Goal: Information Seeking & Learning: Check status

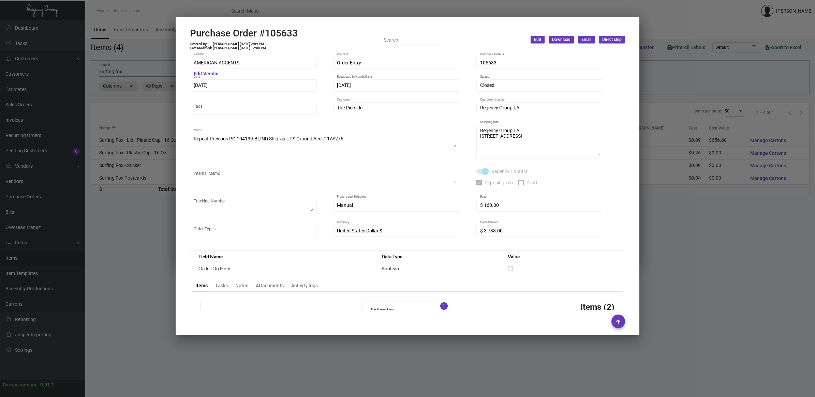
click at [132, 77] on div at bounding box center [407, 198] width 815 height 397
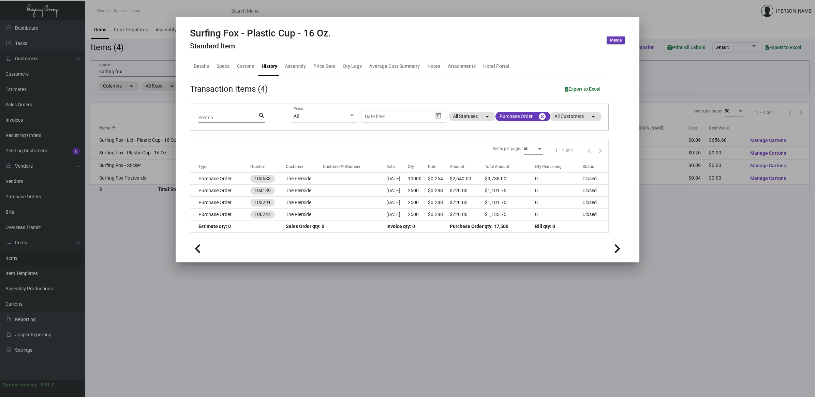
click at [60, 246] on div at bounding box center [407, 198] width 815 height 397
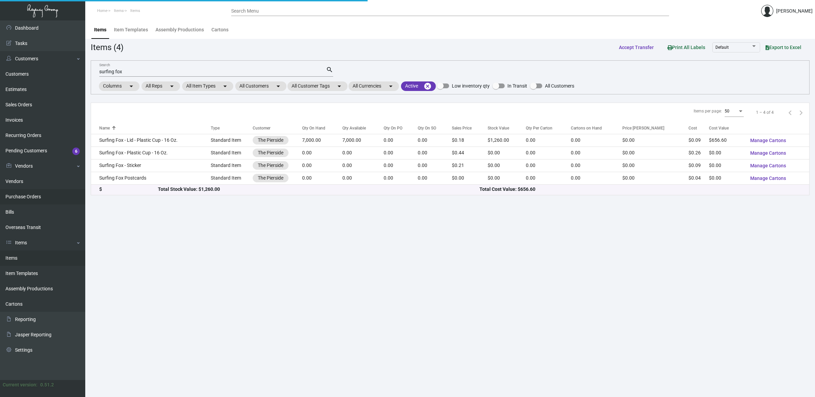
click at [34, 200] on link "Purchase Orders" at bounding box center [42, 196] width 85 height 15
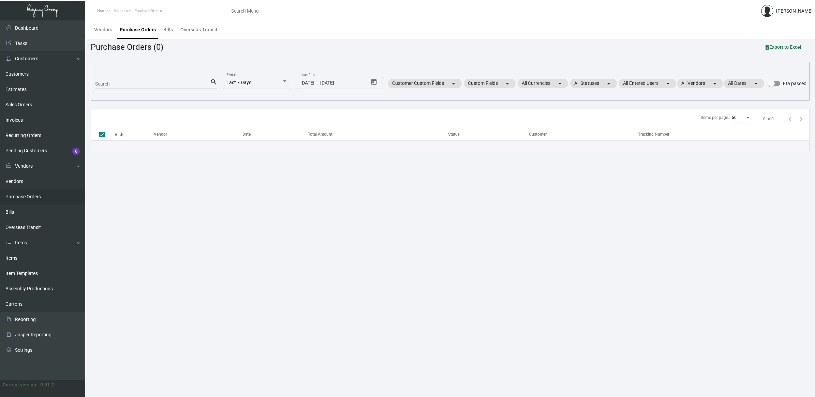
click at [130, 84] on input "Search" at bounding box center [152, 84] width 115 height 5
click at [26, 200] on link "Purchase Orders" at bounding box center [42, 196] width 85 height 15
click at [126, 80] on div "Search" at bounding box center [152, 83] width 115 height 11
click at [127, 83] on input "Search" at bounding box center [152, 84] width 115 height 5
type input "grand hy"
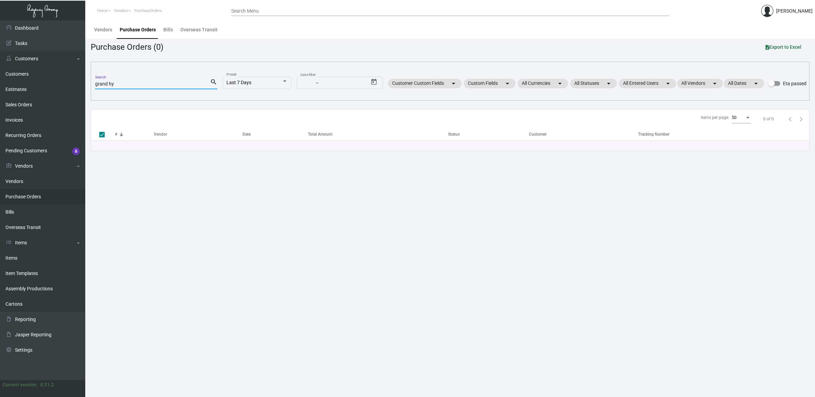
checkbox input "false"
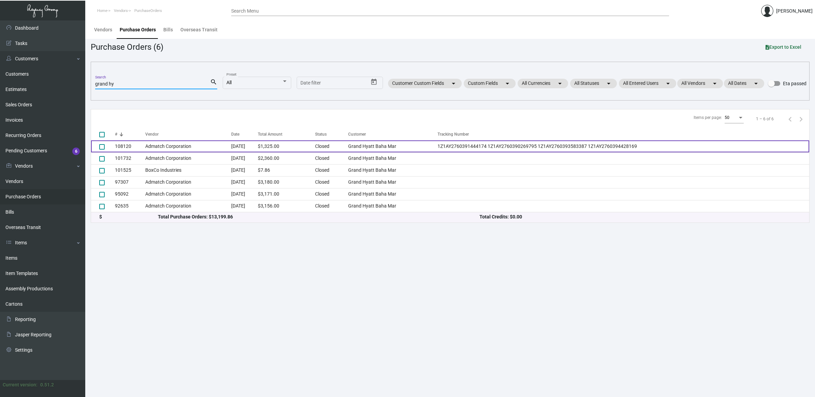
type input "grand hy"
click at [141, 143] on td "108120" at bounding box center [130, 147] width 30 height 12
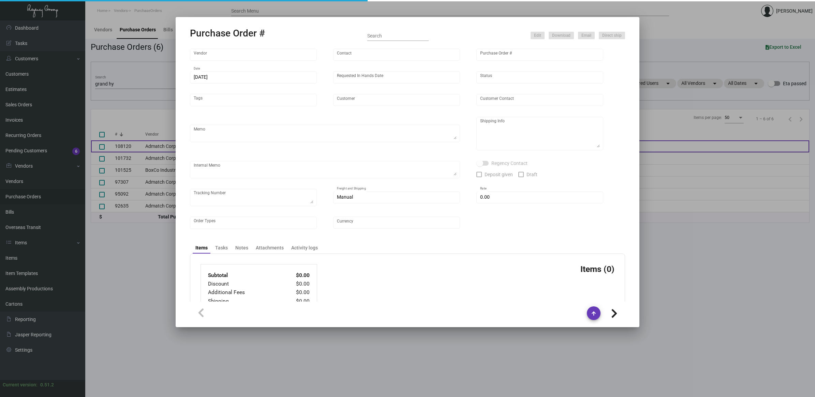
type input "Admatch Corporation"
type input "Order Entry"
type input "108120"
type input "[DATE]"
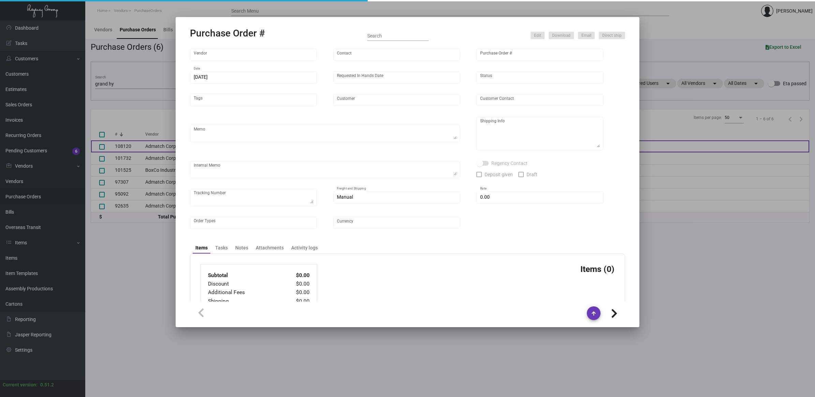
type input "Grand Hyatt Baha Mar"
type textarea "When ready to ship, contact: [EMAIL_ADDRESS][DOMAIN_NAME] for all shipments UPS…"
type textarea "Regency Group NJ - [PERSON_NAME] [STREET_ADDRESS]"
type textarea "Label provided to vendor to ship to NJ Warehouse. UPS Ground Cost $39.88"
checkbox input "true"
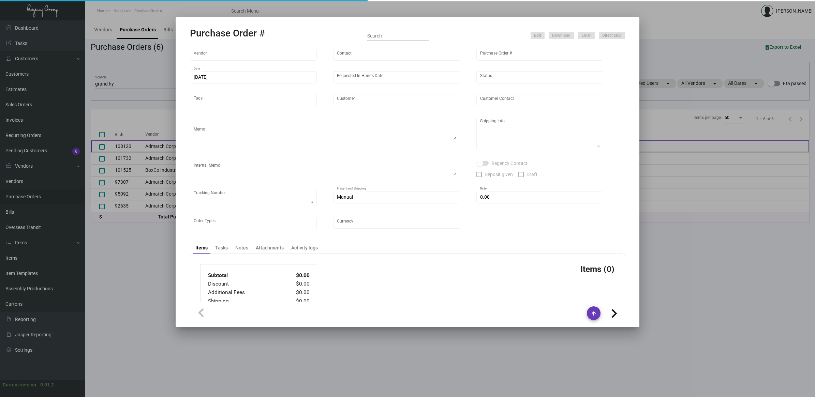
type textarea "1Z1AY2760391444174 1Z1AY2760390269795 1Z1AY2760393583387 1Z1AY2760394428169"
type input "$ 15.00"
type input "United States Dollar $"
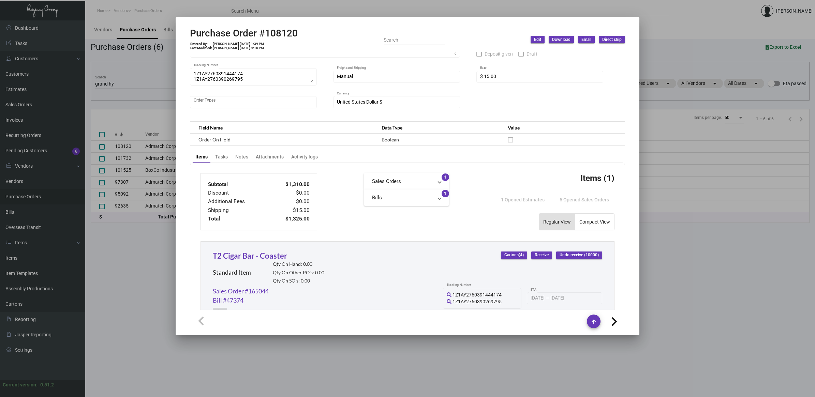
scroll to position [298, 0]
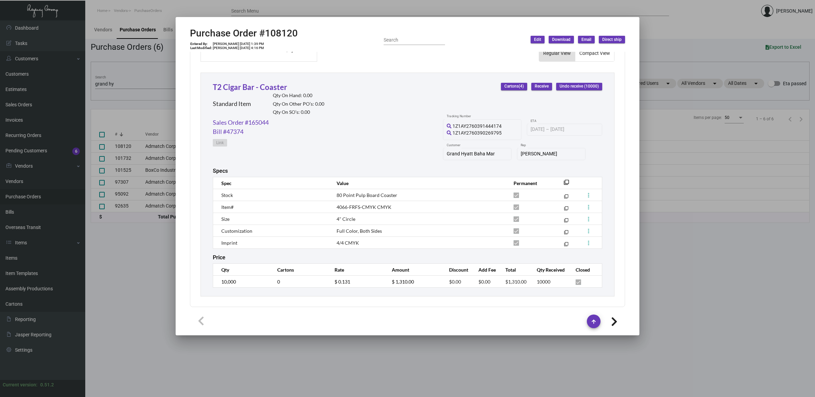
click at [614, 319] on icon at bounding box center [614, 322] width 6 height 10
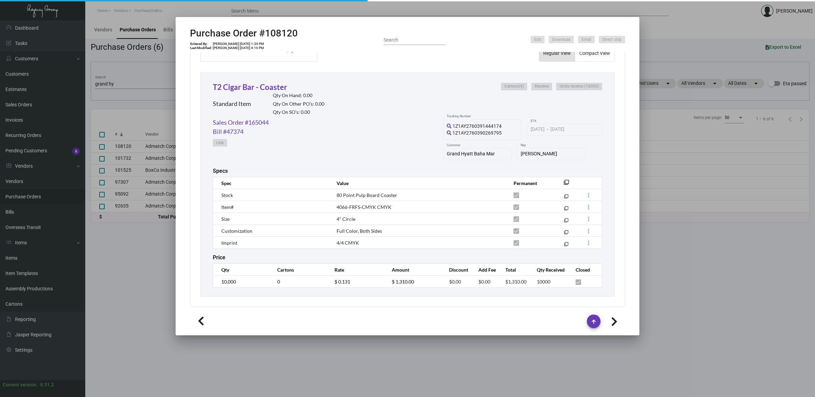
type input "101732"
type input "[DATE]"
type textarea "Repeat previous PO 97307, ONLY TWO LOTS. When ready to ship, contact: [EMAIL_AD…"
type textarea "[PERSON_NAME] [GEOGRAPHIC_DATA][PERSON_NAME] [STREET_ADDRESS]"
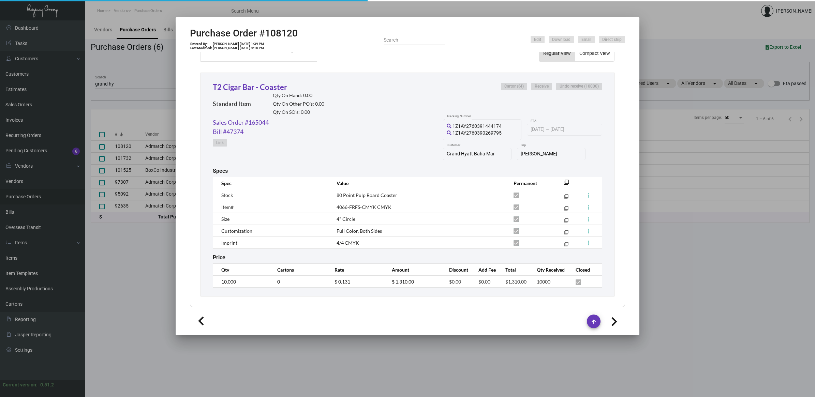
checkbox input "false"
type input "$ 0.00"
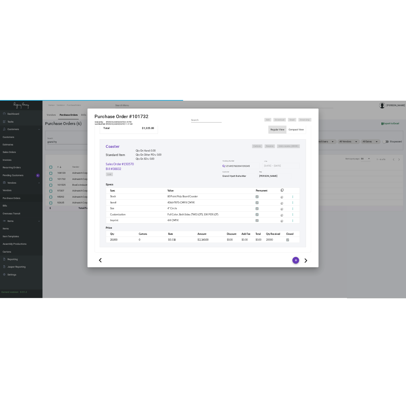
scroll to position [290, 0]
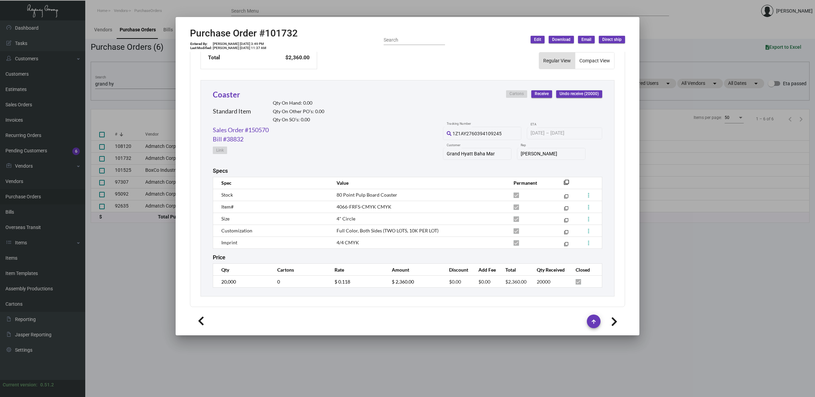
click at [119, 83] on div at bounding box center [407, 198] width 815 height 397
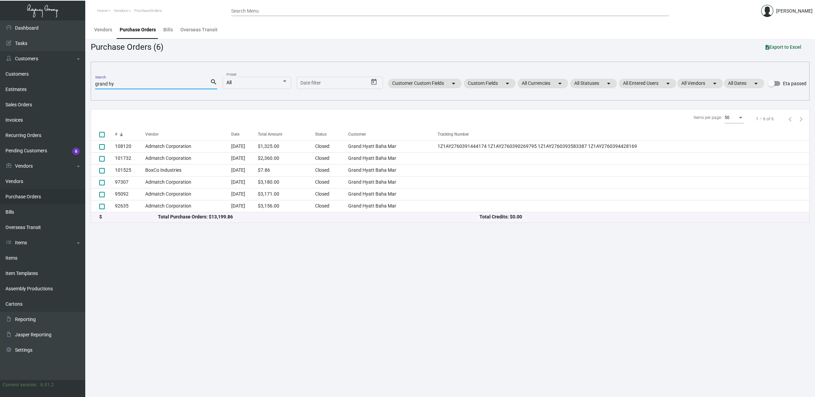
drag, startPoint x: 119, startPoint y: 83, endPoint x: 128, endPoint y: 80, distance: 9.6
click at [119, 83] on input "grand hy" at bounding box center [152, 84] width 115 height 5
click at [128, 82] on input "grand hy" at bounding box center [152, 84] width 115 height 5
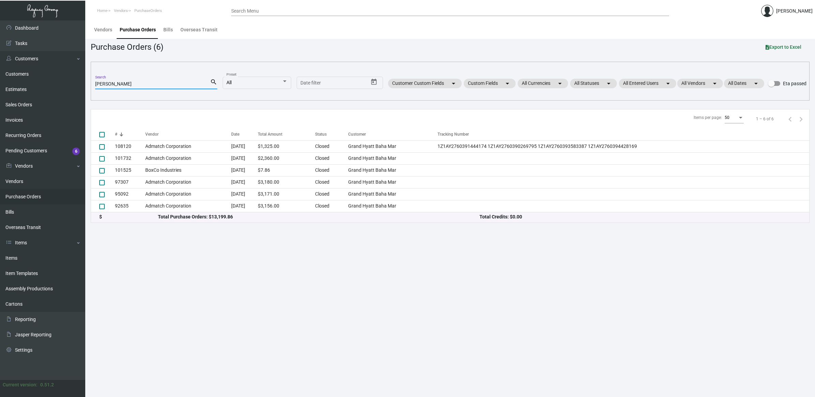
type input "[PERSON_NAME]"
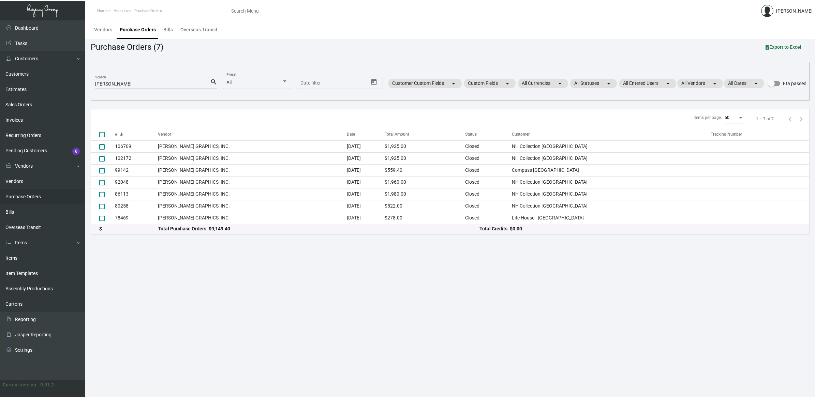
click at [172, 284] on main "Vendors Purchase Orders Bills Overseas Transit Purchase Orders (7) Export to Ex…" at bounding box center [450, 208] width 730 height 377
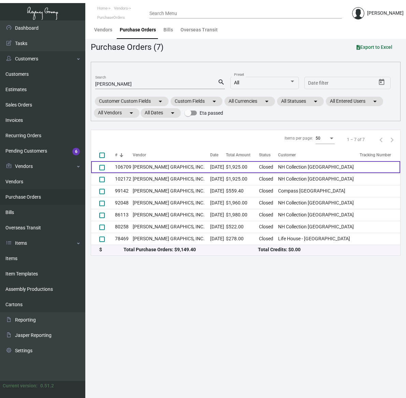
click at [166, 167] on td "[PERSON_NAME] GRAPHICS, INC." at bounding box center [172, 167] width 78 height 12
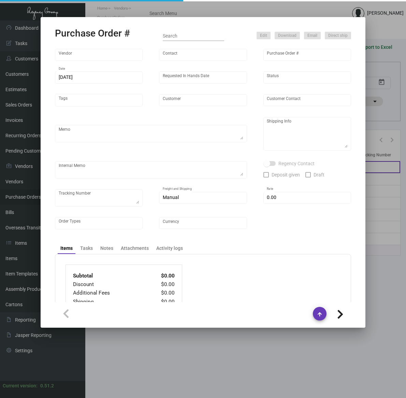
type input "[PERSON_NAME] GRAPHICS, INC."
type input "[PERSON_NAME]"
type input "106709"
type input "[DATE]"
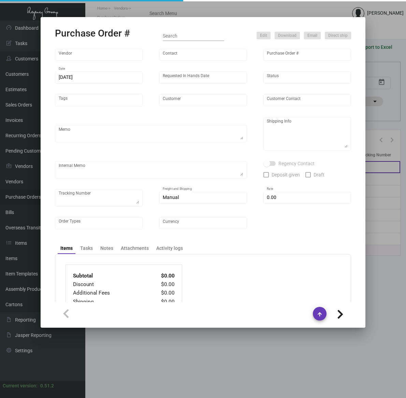
type input "NH Collection [GEOGRAPHIC_DATA]"
type textarea "Ship via UPS Ground Acct# 1AY276."
type textarea "Regency Group NJ - [PERSON_NAME] [STREET_ADDRESS]"
type textarea "YR ACH 8/9"
checkbox input "true"
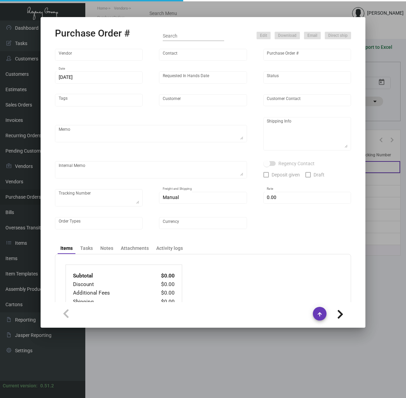
checkbox input "true"
type input "$ 0.00"
type input "United States Dollar $"
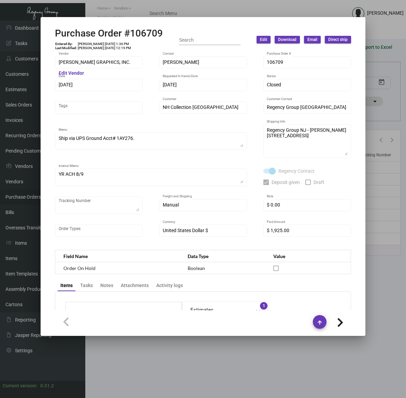
scroll to position [0, 0]
click at [0, 60] on html "Home Vendors PurchaseOrders Search Menu [PERSON_NAME] Dashboard Dashboard Tasks…" at bounding box center [203, 199] width 406 height 398
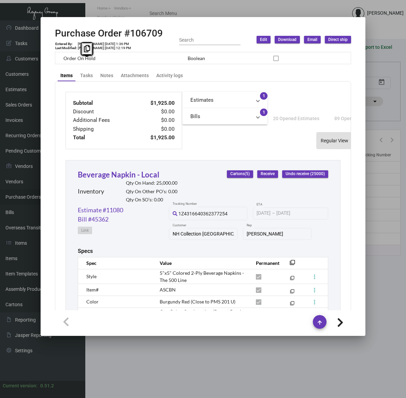
scroll to position [298, 0]
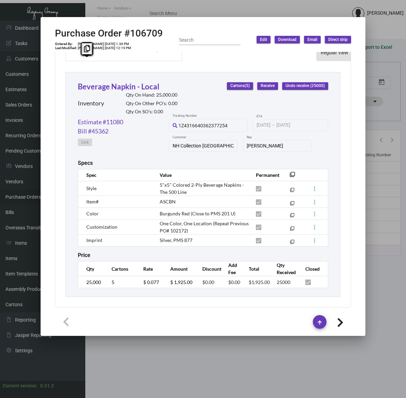
click at [168, 201] on span "ASCBN" at bounding box center [168, 202] width 16 height 6
copy span "ASCBN"
click at [214, 199] on td "ASCBN" at bounding box center [201, 201] width 96 height 12
drag, startPoint x: 199, startPoint y: 191, endPoint x: 166, endPoint y: 185, distance: 32.6
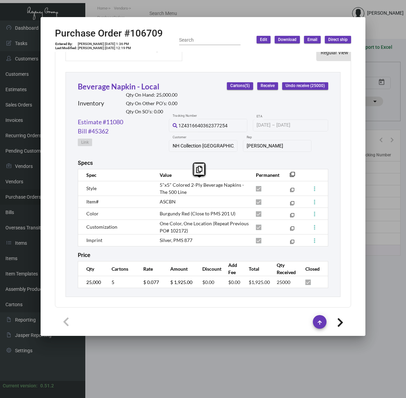
click at [166, 185] on td "5"x5" Colored 2-Ply Beverage Napkins - The 500 Line" at bounding box center [201, 188] width 96 height 15
drag, startPoint x: 166, startPoint y: 185, endPoint x: 169, endPoint y: 203, distance: 18.6
click at [169, 204] on td "ASCBN" at bounding box center [201, 201] width 96 height 12
click at [166, 199] on span "ASCBN" at bounding box center [168, 202] width 16 height 6
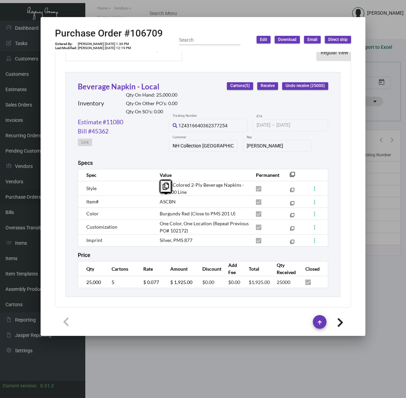
copy span "ASCBN"
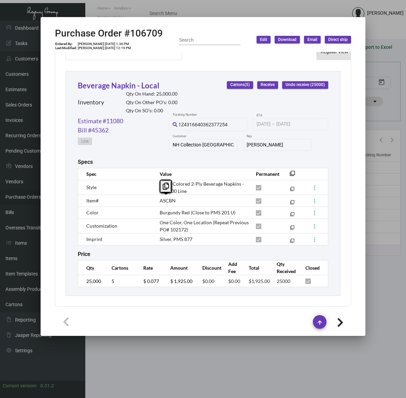
scroll to position [305, 0]
click at [205, 219] on span "One Color, One Location (Repeat Previous PO# 102172)" at bounding box center [204, 225] width 89 height 13
click at [205, 206] on td "Burgundy Red (Close to PMS 201 U)" at bounding box center [201, 212] width 96 height 12
drag, startPoint x: 205, startPoint y: 200, endPoint x: 193, endPoint y: 204, distance: 12.2
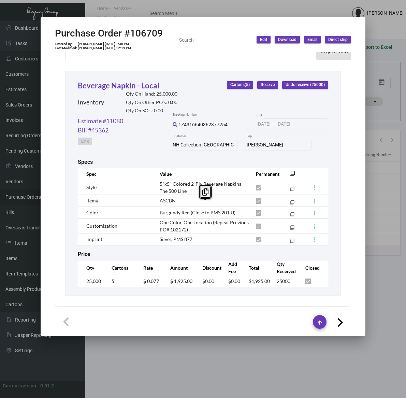
click at [193, 209] on span "Burgundy Red (Close to PMS 201 U)" at bounding box center [198, 212] width 76 height 6
copy tr "Burgundy Red (Close to PMS 201 U) filter_none"
drag, startPoint x: 208, startPoint y: 222, endPoint x: 204, endPoint y: 221, distance: 4.5
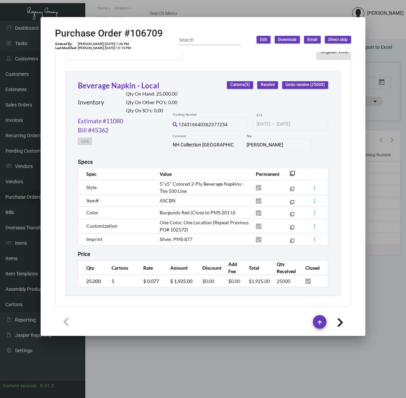
click at [204, 221] on td "One Color, One Location (Repeat Previous PO# 102172)" at bounding box center [201, 225] width 96 height 15
drag, startPoint x: 204, startPoint y: 221, endPoint x: 207, endPoint y: 217, distance: 4.6
click at [207, 219] on span "One Color, One Location (Repeat Previous PO# 102172)" at bounding box center [204, 225] width 89 height 13
drag, startPoint x: 207, startPoint y: 213, endPoint x: 160, endPoint y: 211, distance: 47.1
click at [160, 211] on tbody "Style 5"x5" Colored 2-Ply Beverage Napkins - The 500 Line filter_none Item# ASC…" at bounding box center [203, 212] width 250 height 65
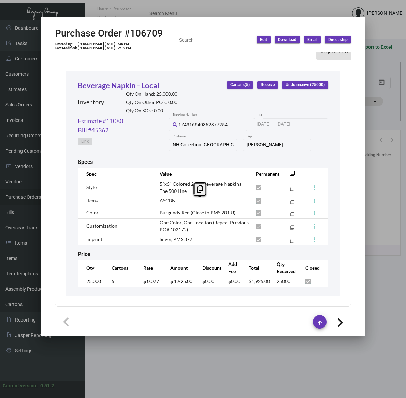
drag, startPoint x: 160, startPoint y: 211, endPoint x: 177, endPoint y: 229, distance: 24.1
click at [176, 233] on td "Silver, PMS 877" at bounding box center [201, 239] width 96 height 12
drag, startPoint x: 157, startPoint y: 215, endPoint x: 209, endPoint y: 214, distance: 51.5
click at [209, 218] on td "One Color, One Location (Repeat Previous PO# 102172)" at bounding box center [201, 225] width 96 height 15
copy span "One Color, One Location"
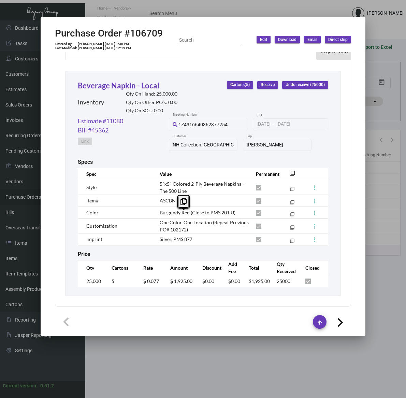
click at [179, 236] on span "Silver, PMS 877" at bounding box center [176, 239] width 33 height 6
copy tr "Silver, PMS 877 filter_none"
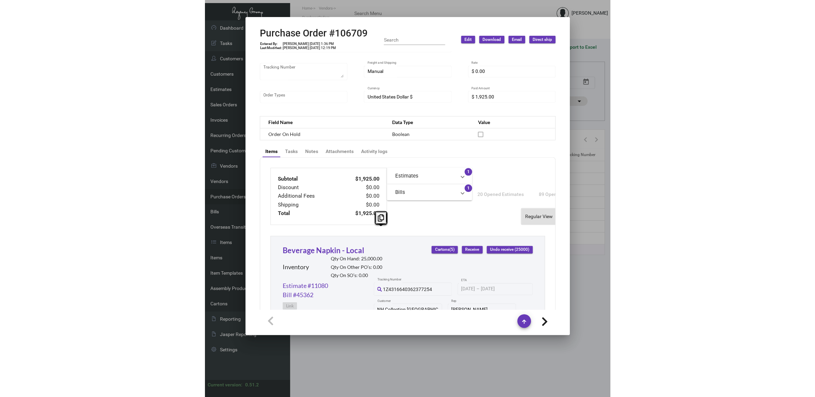
scroll to position [91, 0]
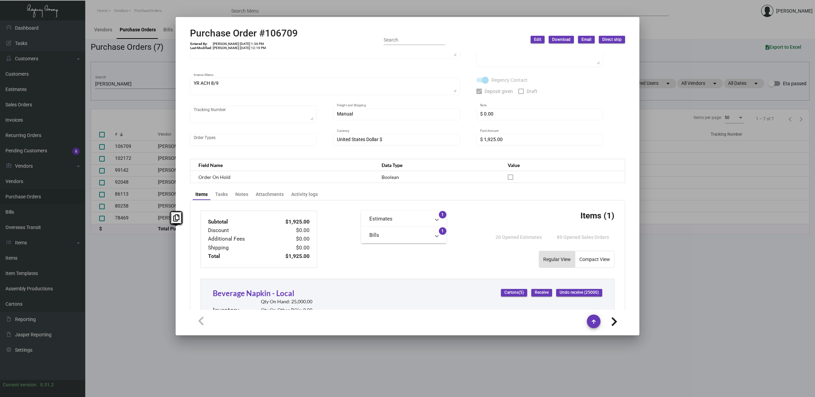
click at [157, 284] on div at bounding box center [407, 198] width 815 height 397
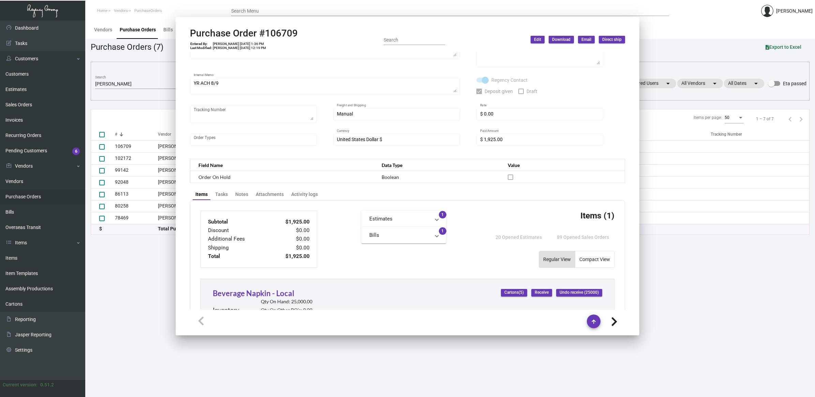
click at [149, 285] on main "Vendors Purchase Orders Bills Overseas Transit Purchase Orders (7) Export to Ex…" at bounding box center [450, 208] width 730 height 377
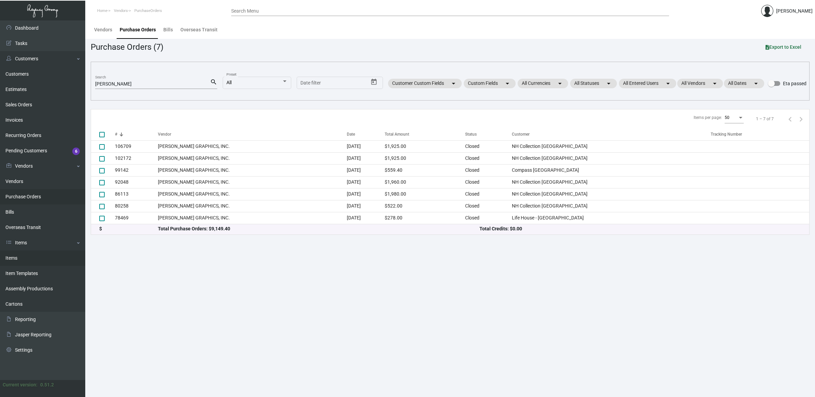
click at [50, 262] on link "Items" at bounding box center [42, 258] width 85 height 15
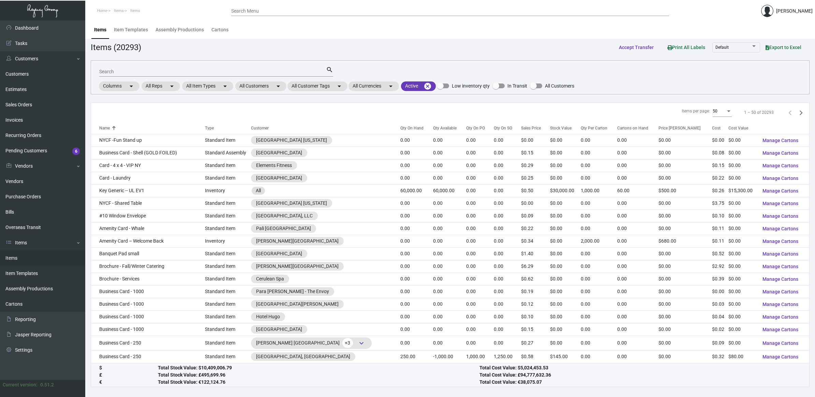
click at [123, 72] on input "Search" at bounding box center [212, 71] width 227 height 5
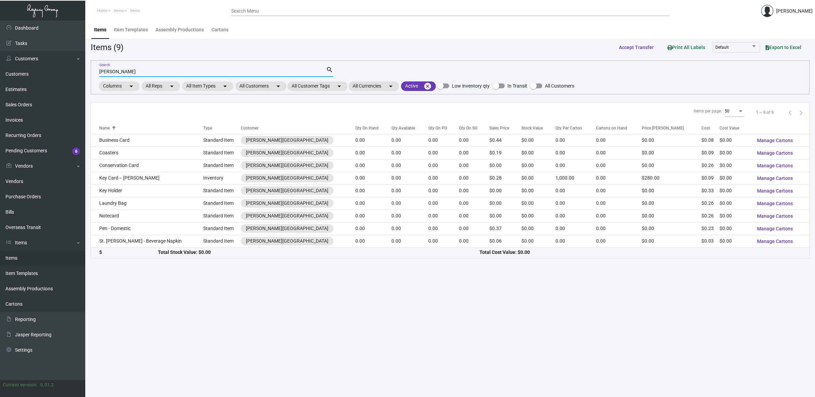
type input "[PERSON_NAME]"
